Goal: Information Seeking & Learning: Compare options

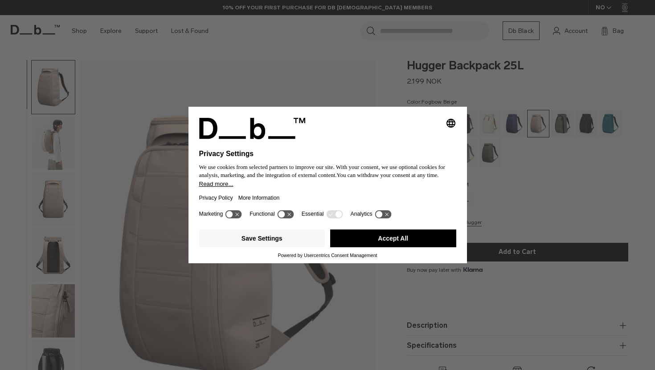
click at [356, 248] on button "Accept All" at bounding box center [393, 239] width 126 height 18
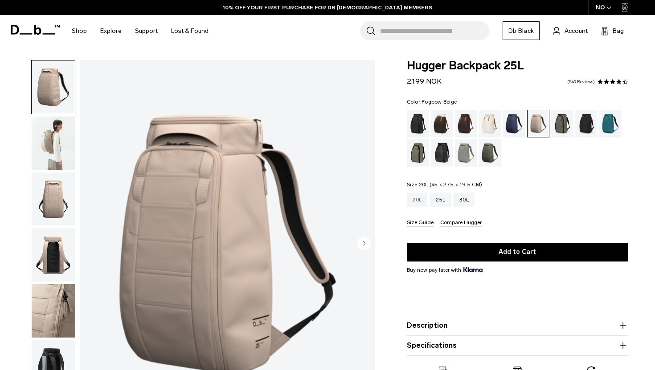
click at [424, 201] on div "20L" at bounding box center [417, 200] width 21 height 14
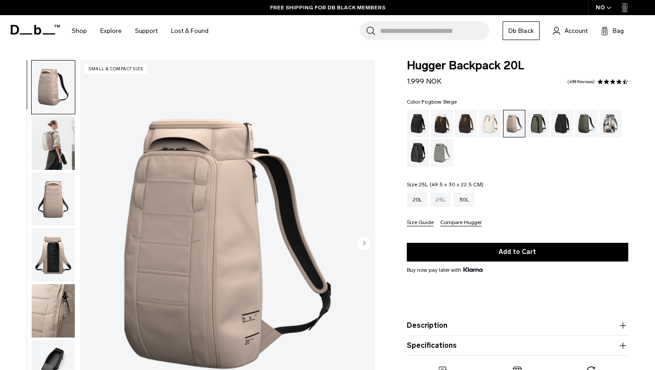
click at [446, 197] on div "25L" at bounding box center [440, 200] width 21 height 14
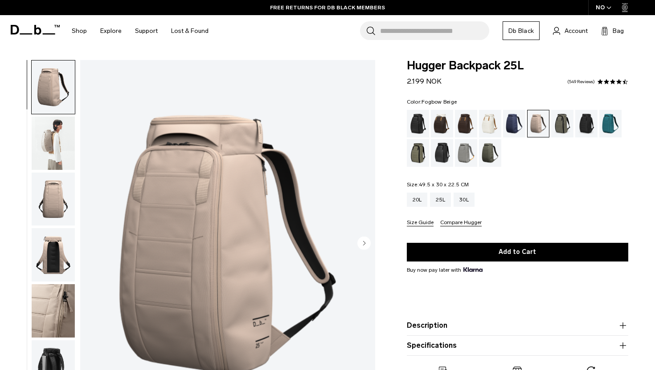
click at [52, 9] on div "FREE RETURNS FOR DB BLACK MEMBERS" at bounding box center [327, 7] width 655 height 15
click at [30, 28] on icon at bounding box center [35, 30] width 49 height 10
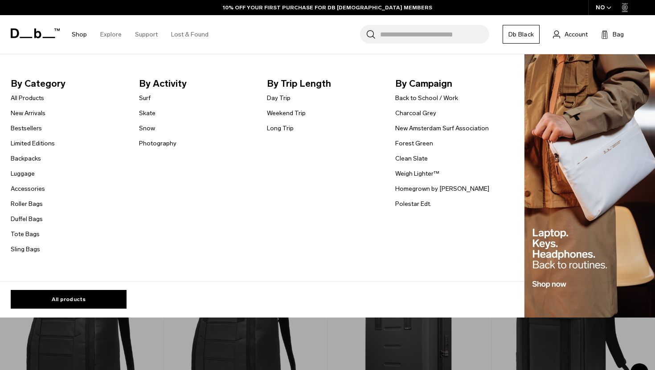
scroll to position [132, 0]
click at [34, 101] on link "All Products" at bounding box center [27, 98] width 33 height 9
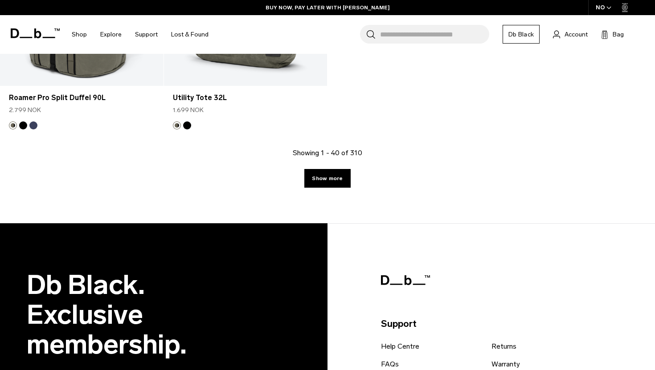
scroll to position [3077, 0]
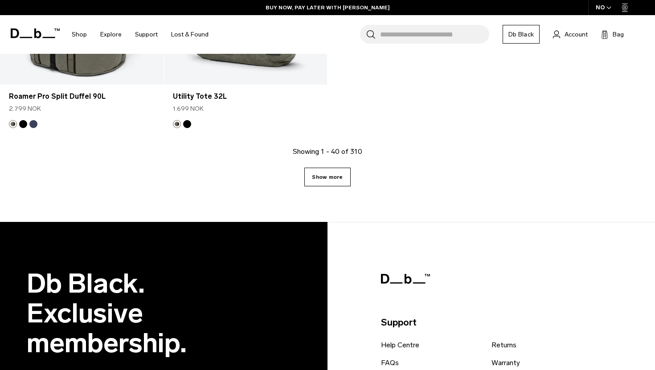
click at [336, 180] on link "Show more" at bounding box center [327, 177] width 46 height 19
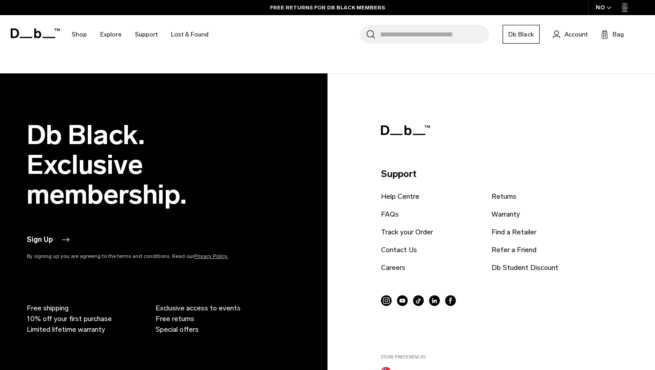
scroll to position [5680, 0]
